Goal: Navigation & Orientation: Find specific page/section

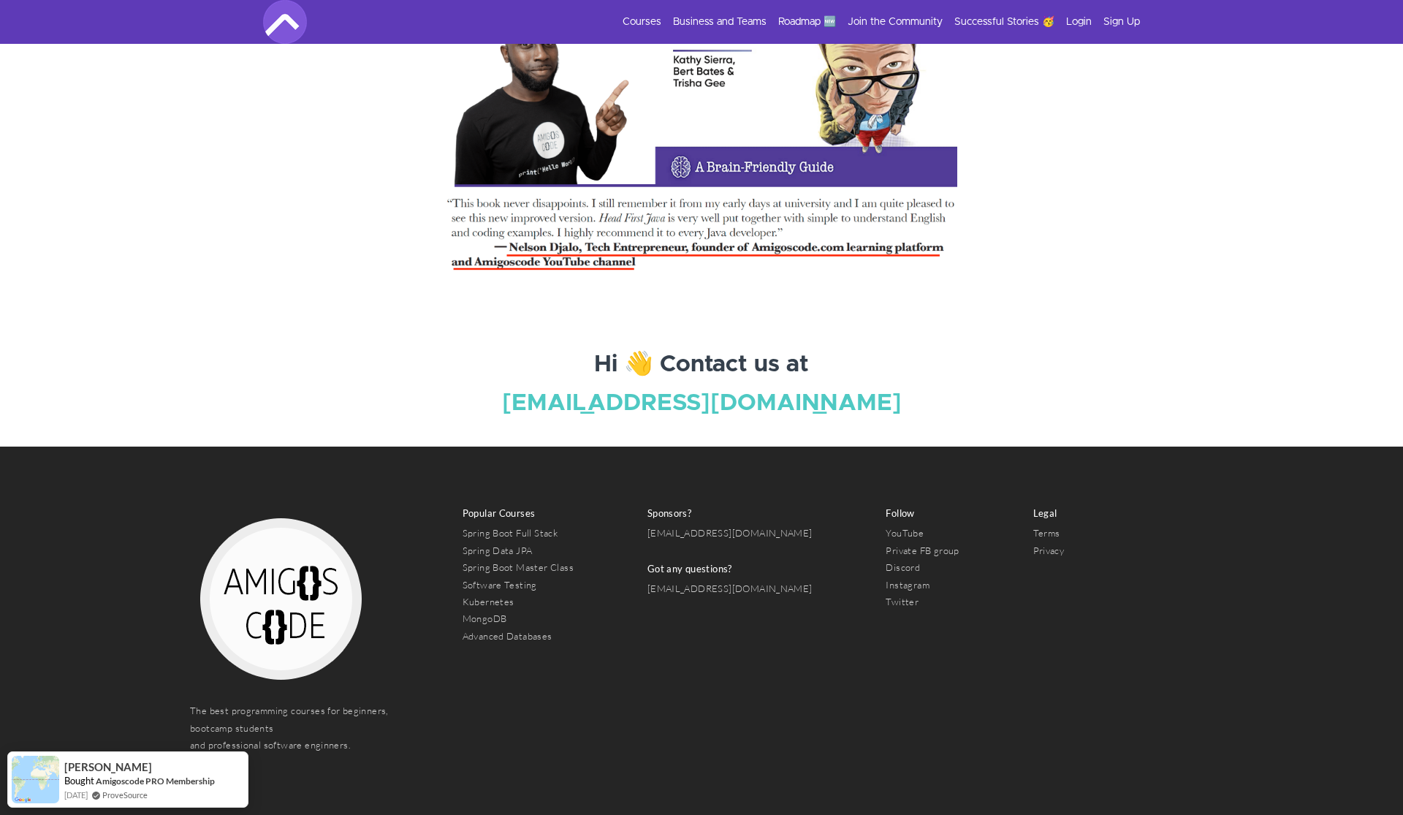
scroll to position [5008, 0]
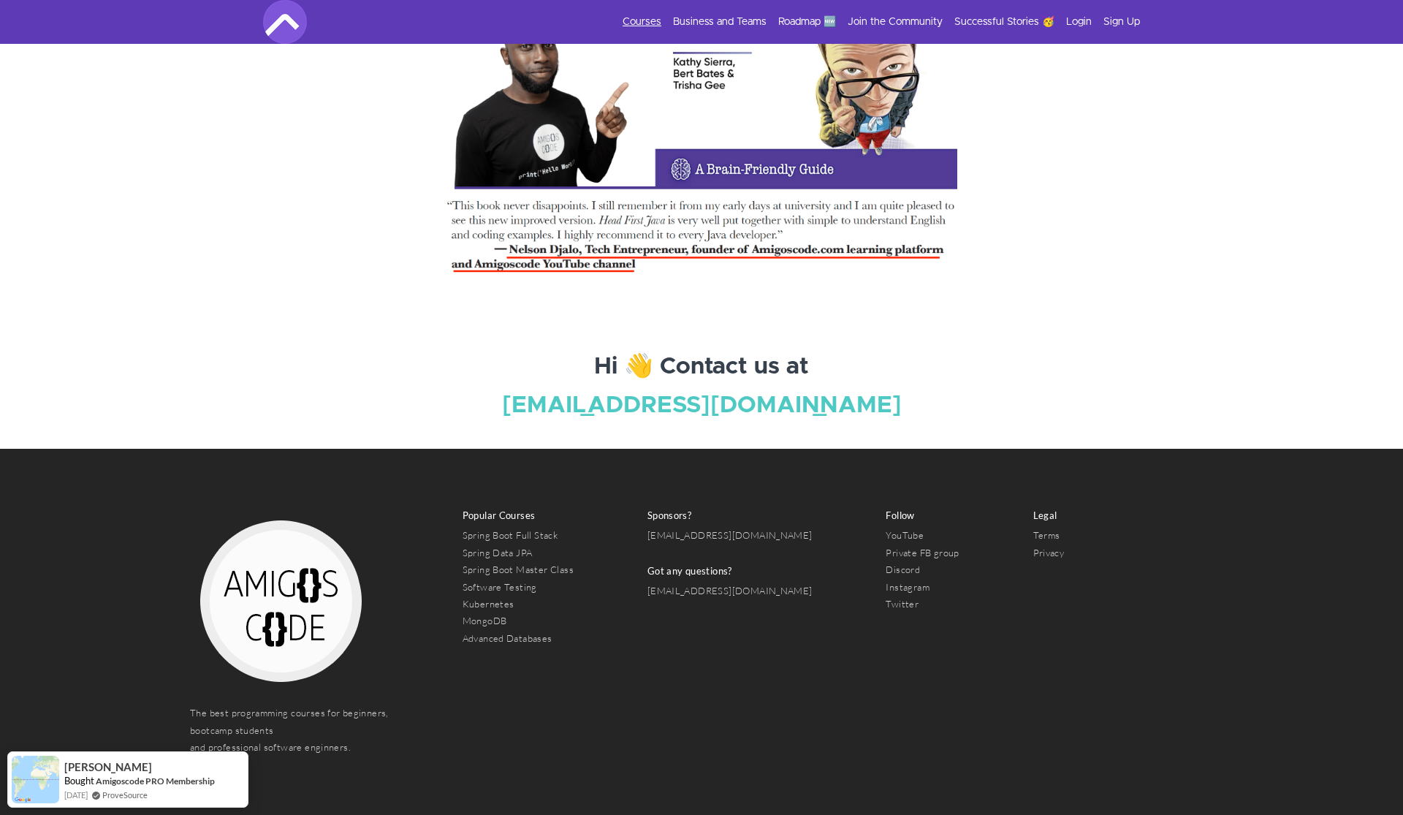
click at [660, 15] on link "Courses" at bounding box center [641, 22] width 39 height 15
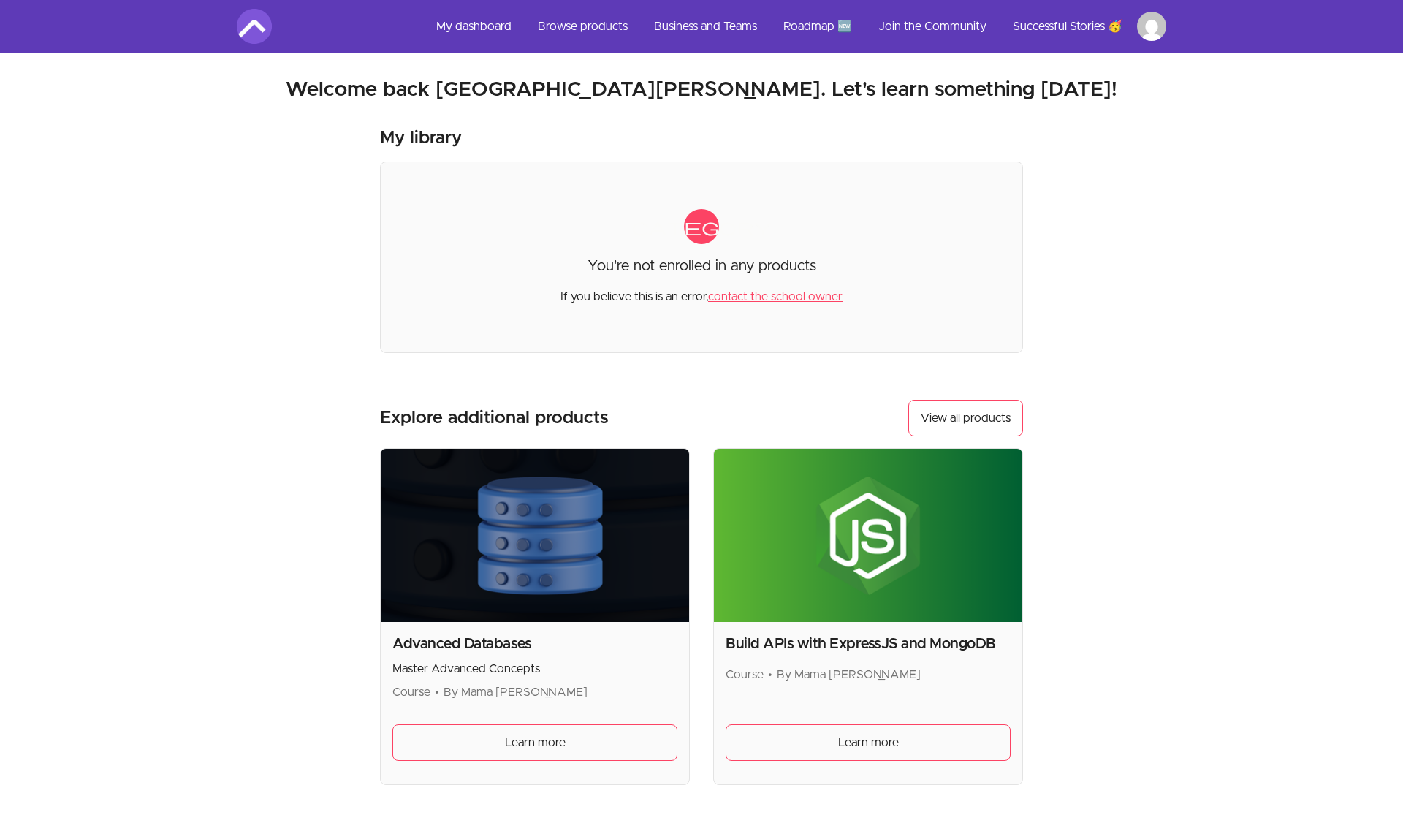
click at [495, 22] on link "My dashboard" at bounding box center [473, 26] width 99 height 35
click at [462, 23] on link "My dashboard" at bounding box center [473, 26] width 99 height 35
click at [471, 27] on link "My dashboard" at bounding box center [473, 26] width 99 height 35
click at [492, 15] on link "My dashboard" at bounding box center [473, 26] width 99 height 35
click at [487, 31] on link "My dashboard" at bounding box center [473, 26] width 99 height 35
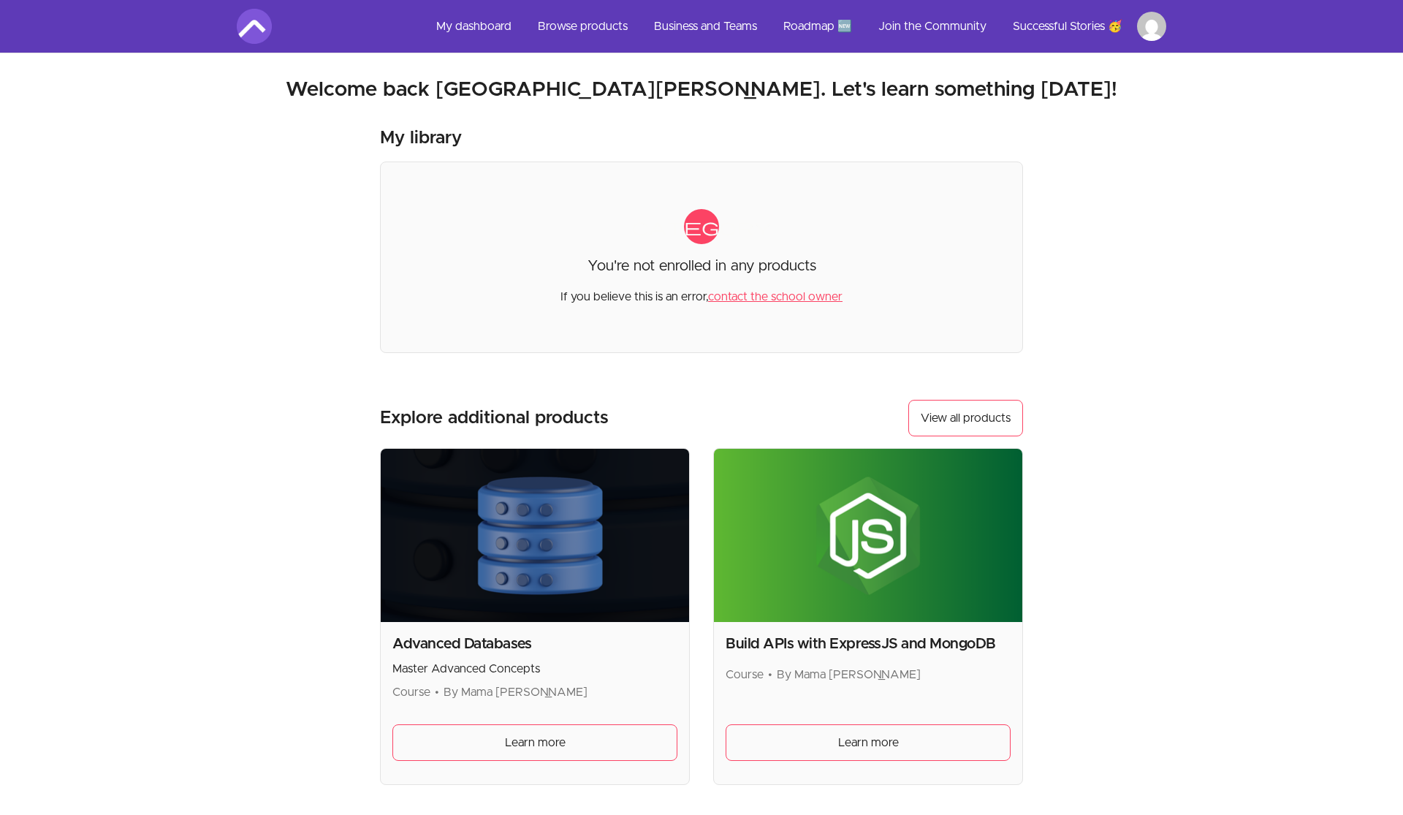
click at [504, 31] on link "My dashboard" at bounding box center [473, 26] width 99 height 35
click at [761, 245] on div "category You're not enrolled in any products If you believe this is an error, c…" at bounding box center [701, 256] width 643 height 191
click at [757, 300] on link "contact the school owner" at bounding box center [775, 297] width 134 height 12
click at [720, 29] on link "Business and Teams" at bounding box center [705, 26] width 126 height 35
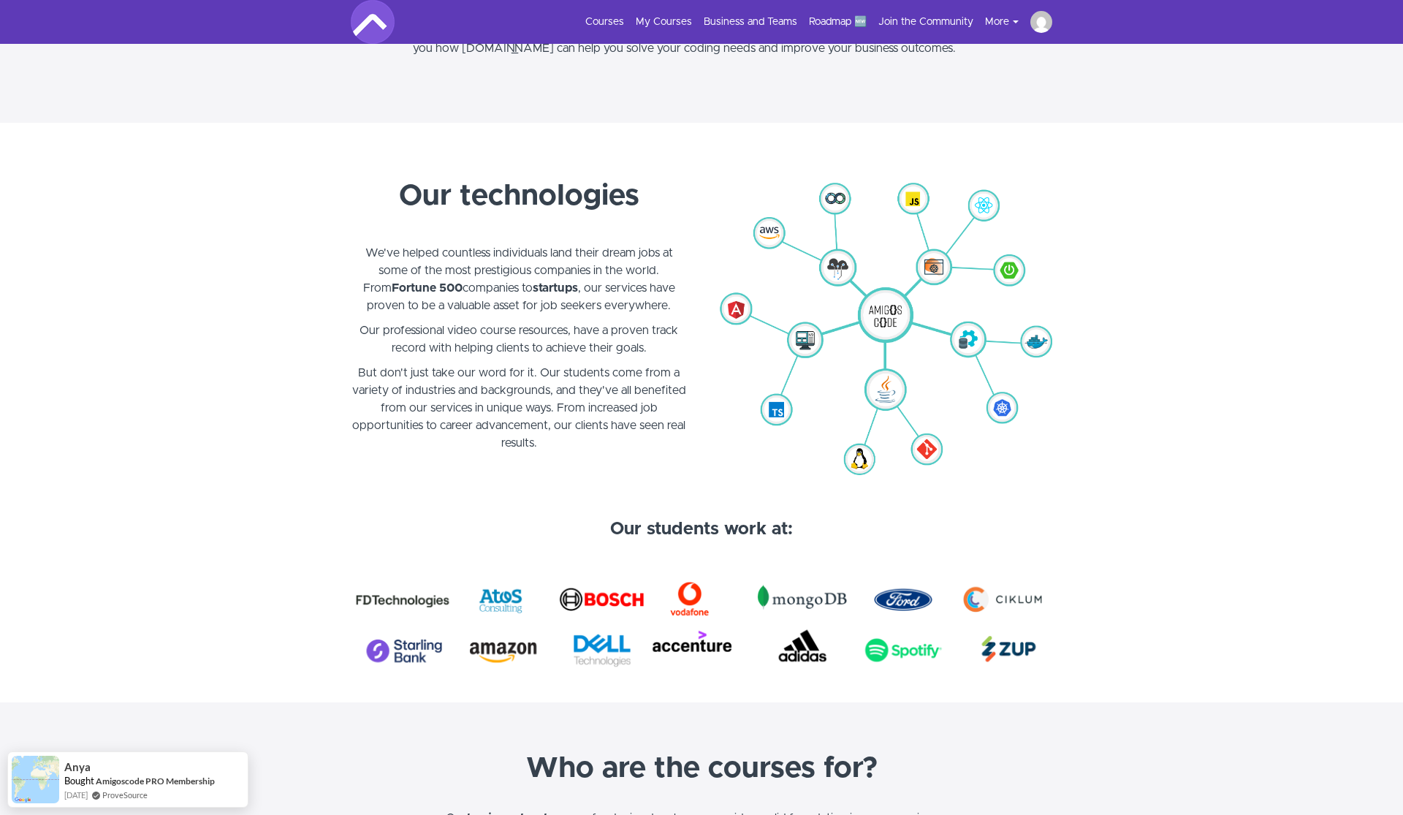
scroll to position [148, 0]
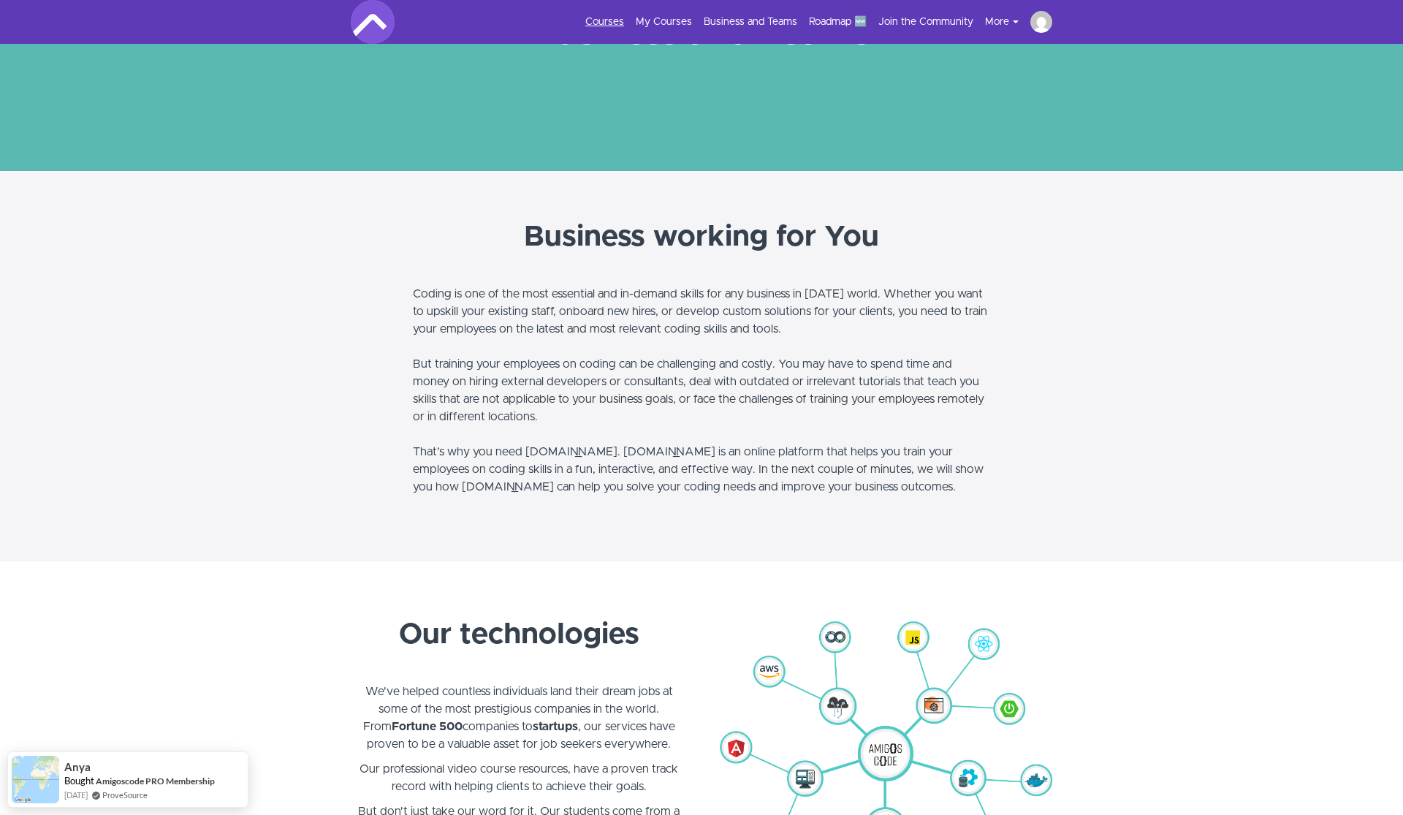
click at [614, 17] on link "Courses" at bounding box center [604, 22] width 39 height 15
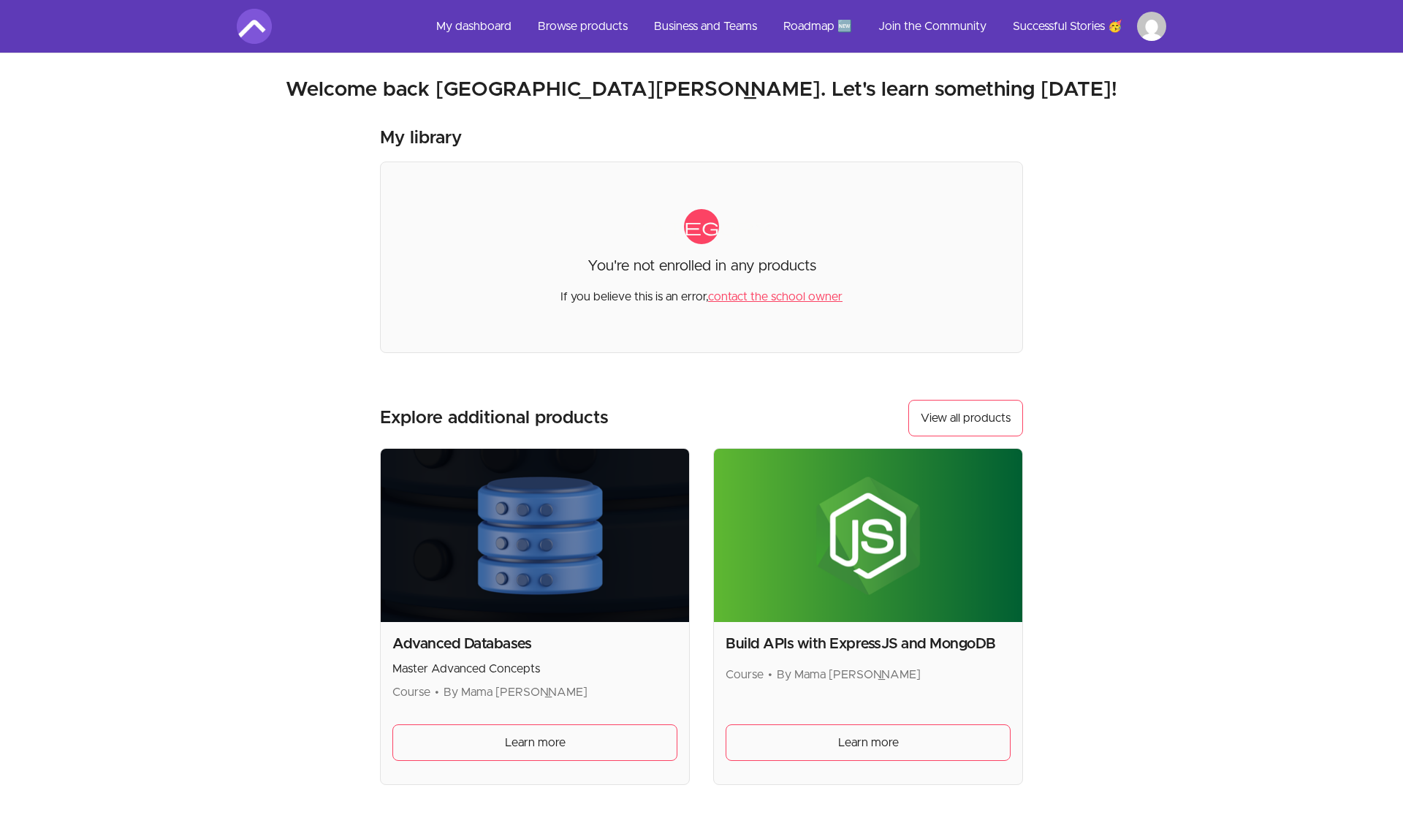
click at [264, 23] on img at bounding box center [254, 26] width 35 height 35
click at [481, 23] on link "My dashboard" at bounding box center [473, 26] width 99 height 35
click at [492, 24] on link "My dashboard" at bounding box center [473, 26] width 99 height 35
click at [565, 9] on link "Browse products" at bounding box center [582, 26] width 113 height 35
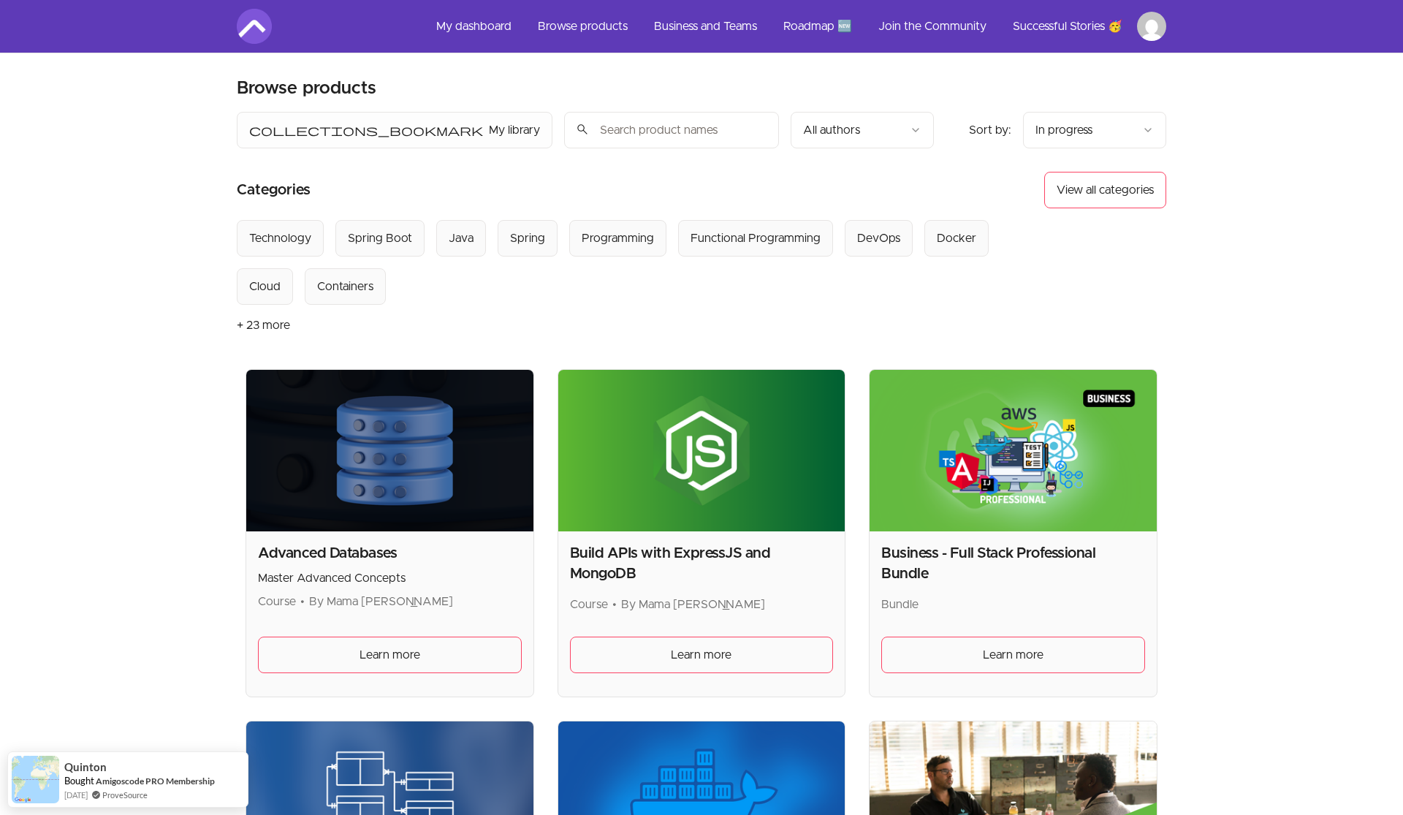
click at [476, 18] on link "My dashboard" at bounding box center [473, 26] width 99 height 35
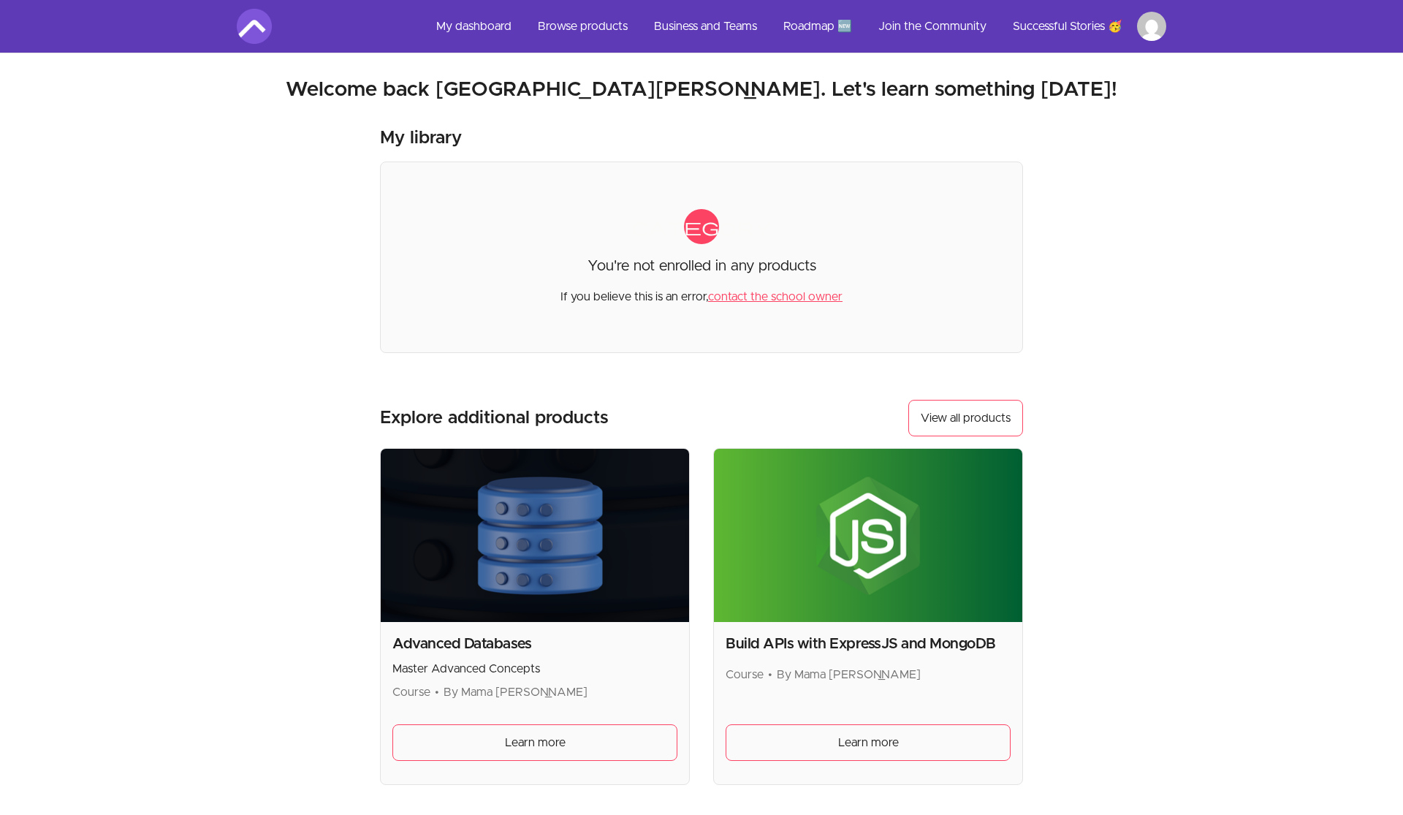
click at [763, 300] on link "contact the school owner" at bounding box center [775, 297] width 134 height 12
